Goal: Obtain resource: Obtain resource

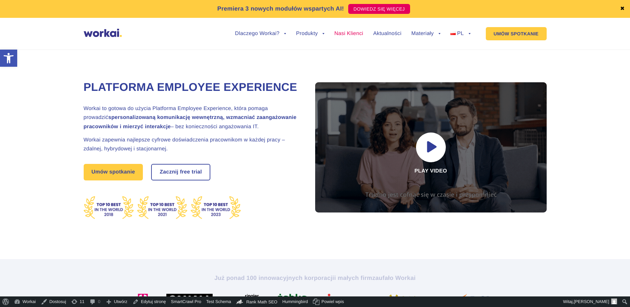
click at [334, 32] on link "Nasi Klienci" at bounding box center [348, 33] width 29 height 5
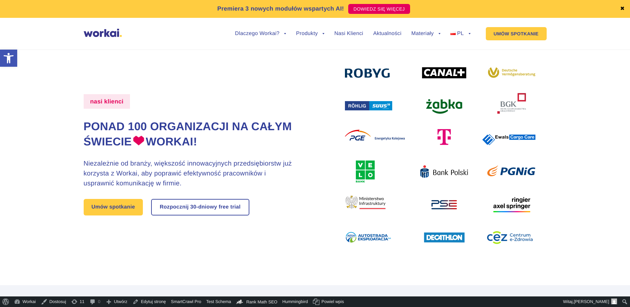
scroll to position [33, 0]
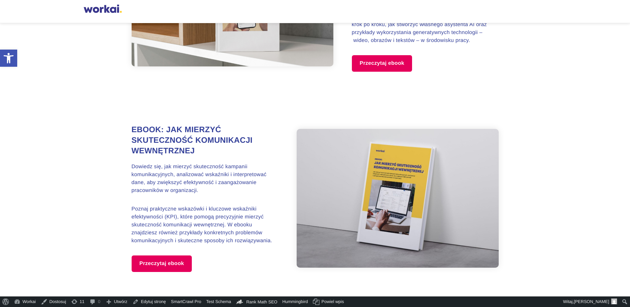
scroll to position [952, 0]
